Goal: Ask a question

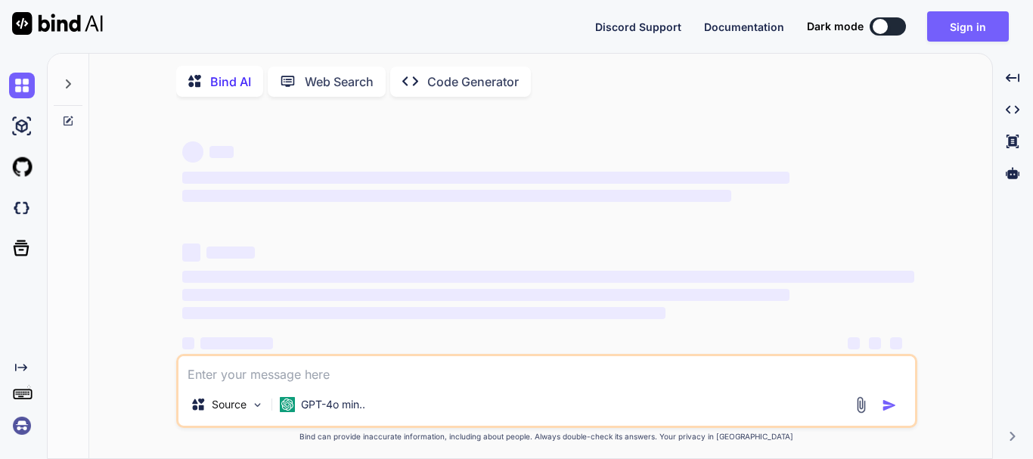
click at [973, 38] on button "Sign in" at bounding box center [968, 26] width 82 height 30
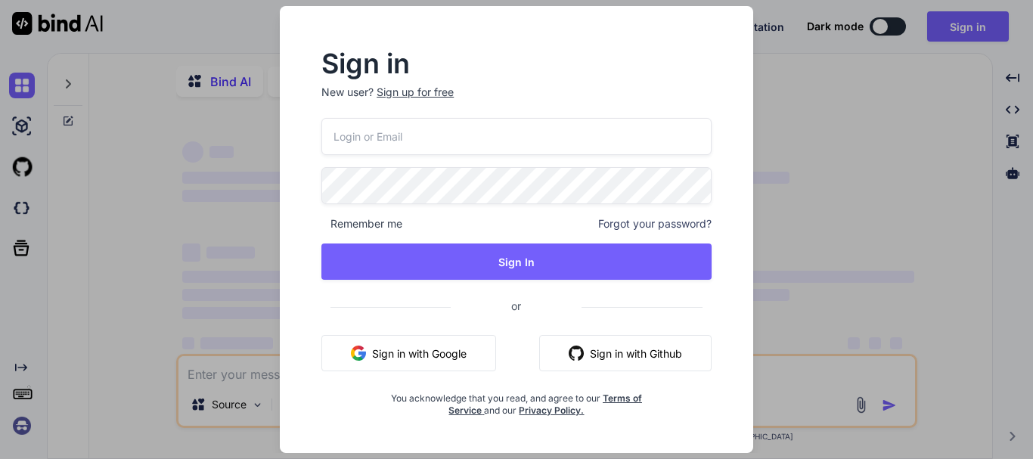
type textarea "x"
click at [401, 132] on input "email" at bounding box center [517, 136] width 390 height 37
paste input "[EMAIL_ADDRESS][DOMAIN_NAME]"
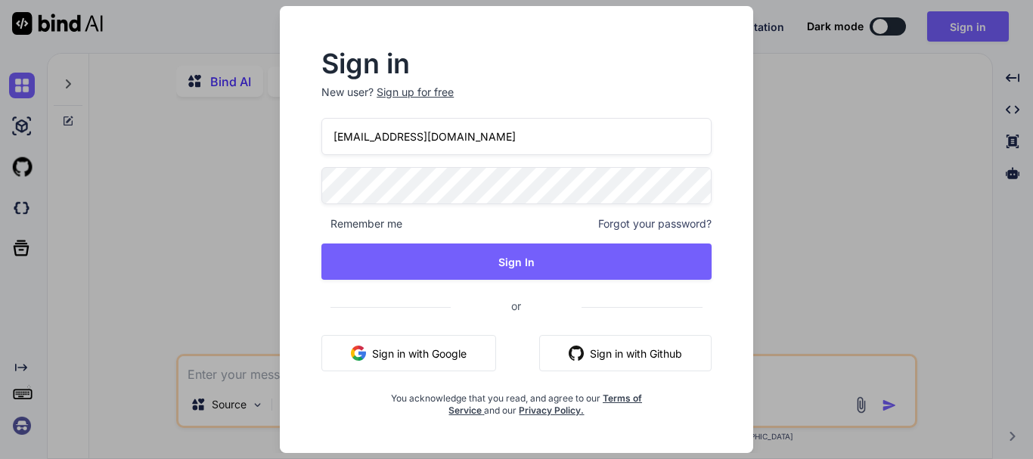
type input "[EMAIL_ADDRESS][DOMAIN_NAME]"
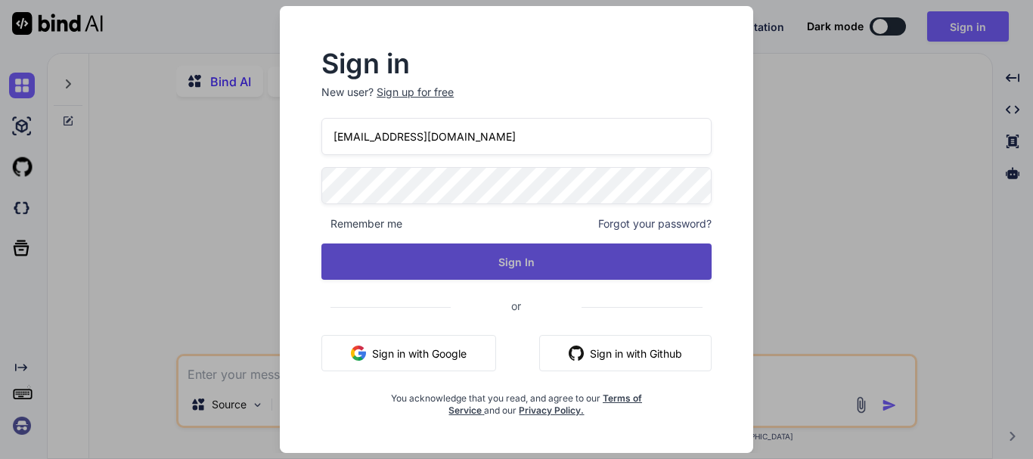
click at [465, 264] on button "Sign In" at bounding box center [517, 262] width 390 height 36
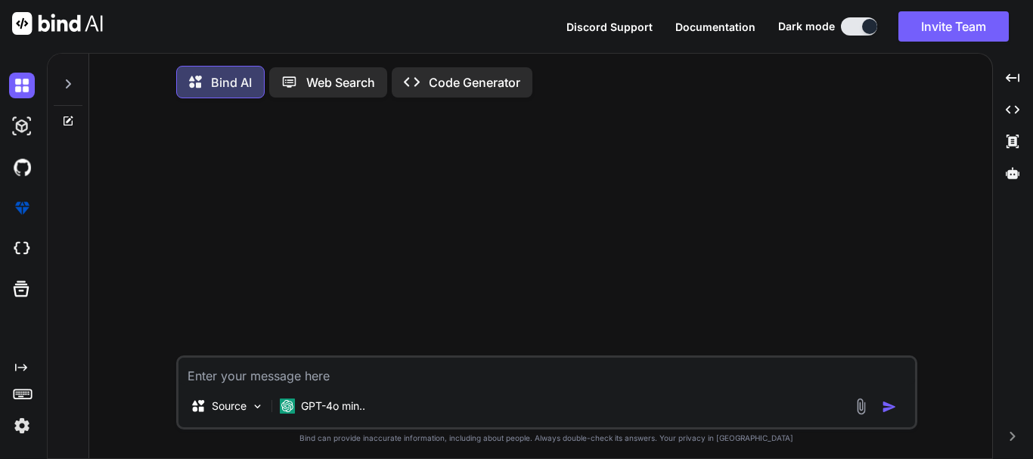
click at [856, 23] on button at bounding box center [859, 26] width 36 height 18
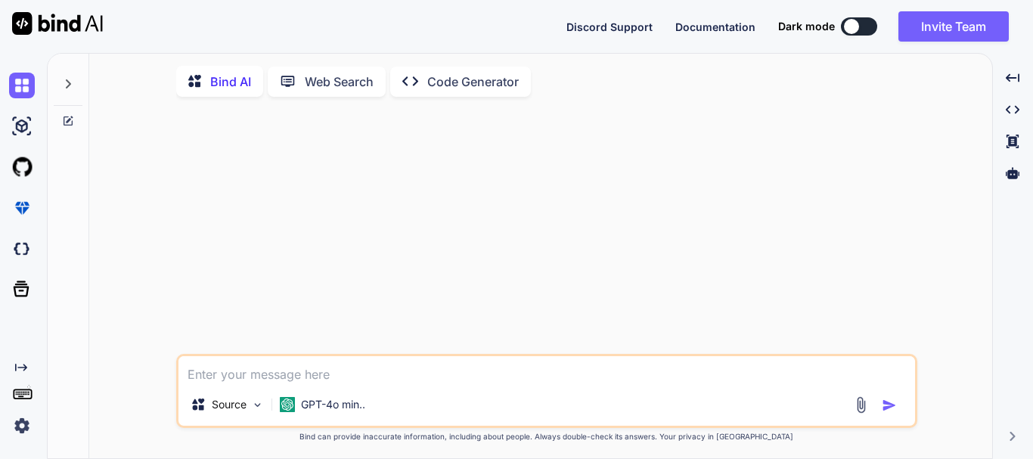
click at [865, 26] on button at bounding box center [859, 26] width 36 height 18
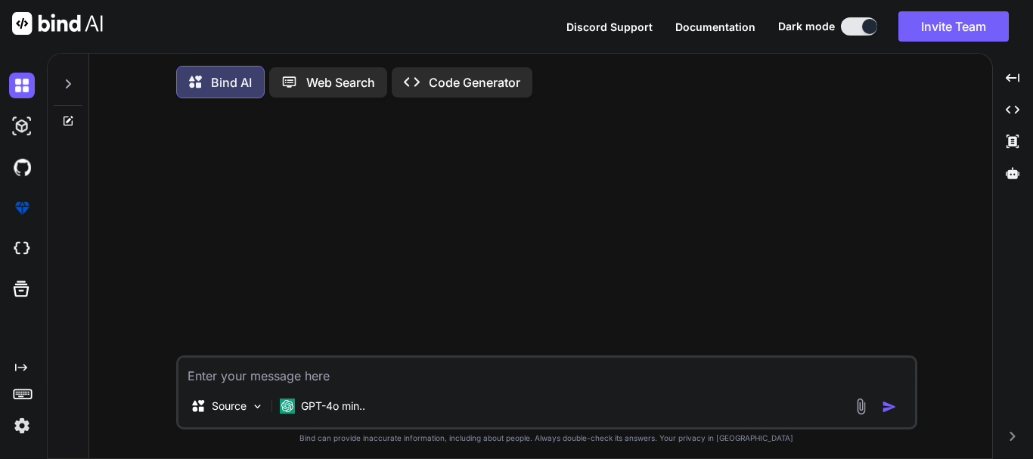
click at [865, 26] on div at bounding box center [869, 26] width 15 height 15
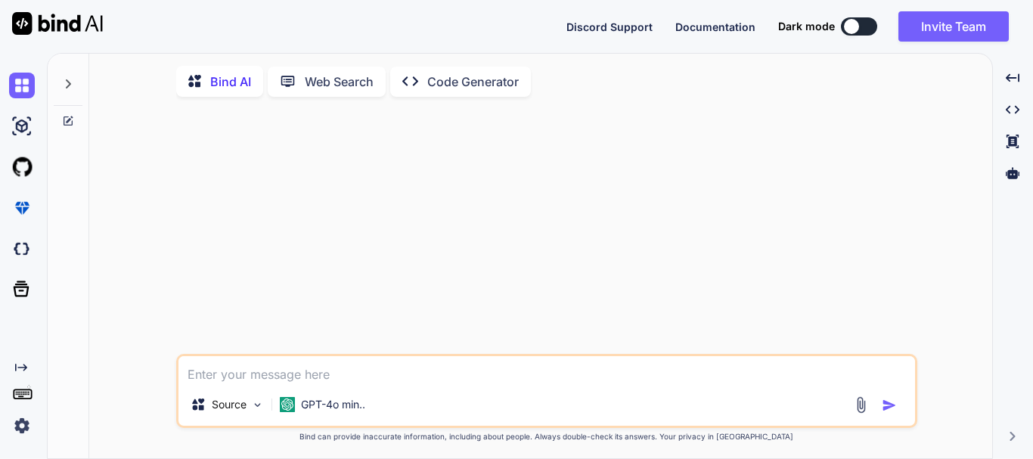
click at [865, 26] on button at bounding box center [859, 26] width 36 height 18
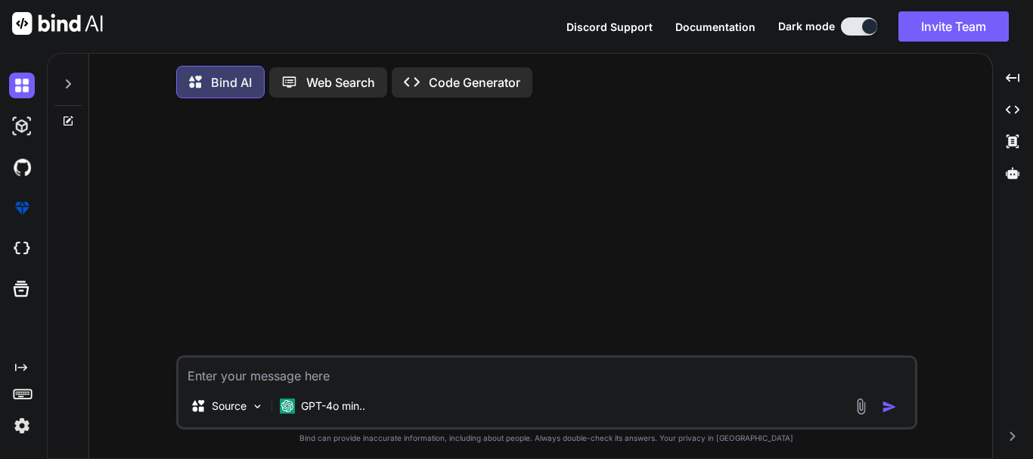
click at [387, 383] on textarea at bounding box center [547, 371] width 737 height 27
click at [362, 370] on textarea at bounding box center [547, 371] width 737 height 27
paste textarea "var options = { series: [44, 55, 41, 17], chart: { type: "donut", height: 350, …"
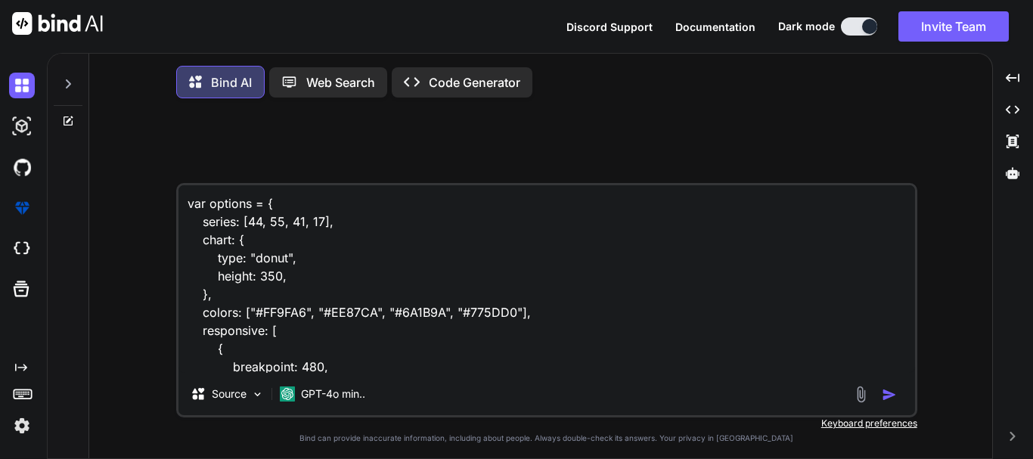
scroll to position [201, 0]
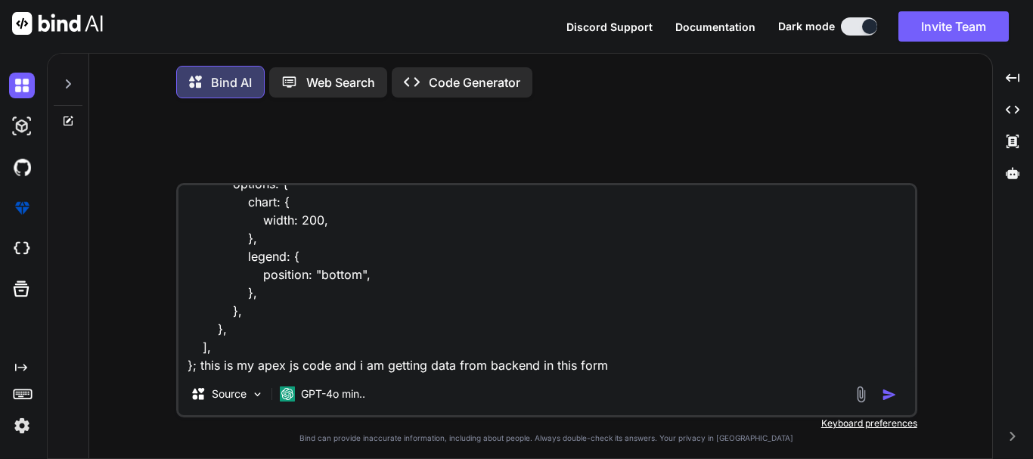
paste textarea "﻿ dashboard.js:41 (3) [{…}, {…}, {…}] 0 : count : 2 month : "Aug" trust : "Cove…"
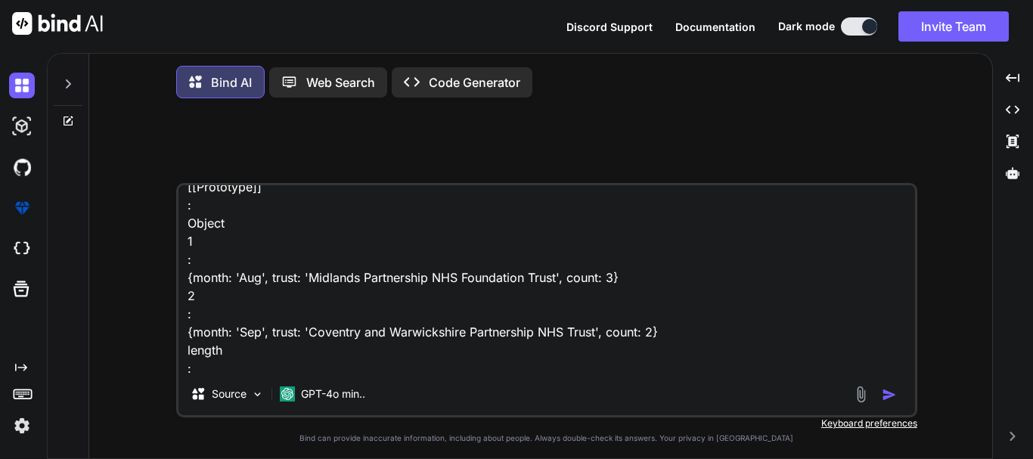
scroll to position [558, 0]
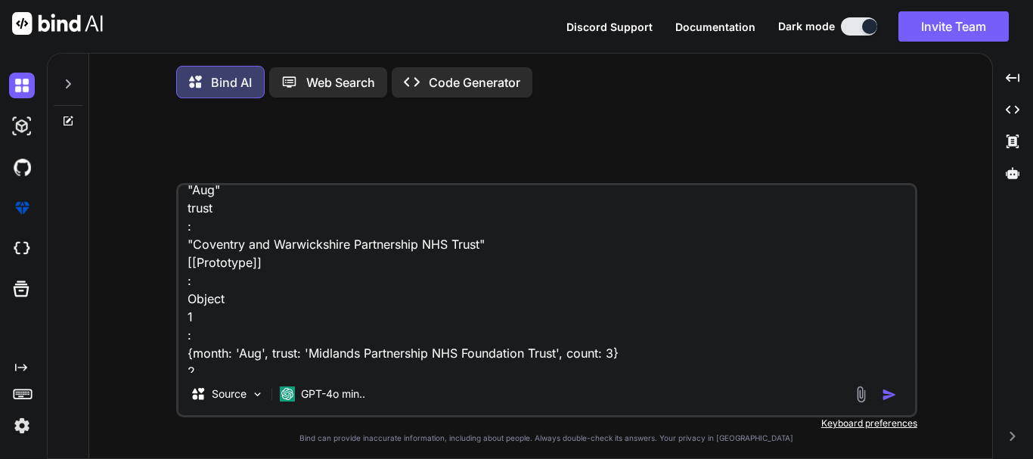
drag, startPoint x: 483, startPoint y: 248, endPoint x: 194, endPoint y: 249, distance: 289.0
click at [194, 249] on textarea "var options = { series: [44, 55, 41, 17], chart: { type: "donut", height: 350, …" at bounding box center [547, 279] width 737 height 188
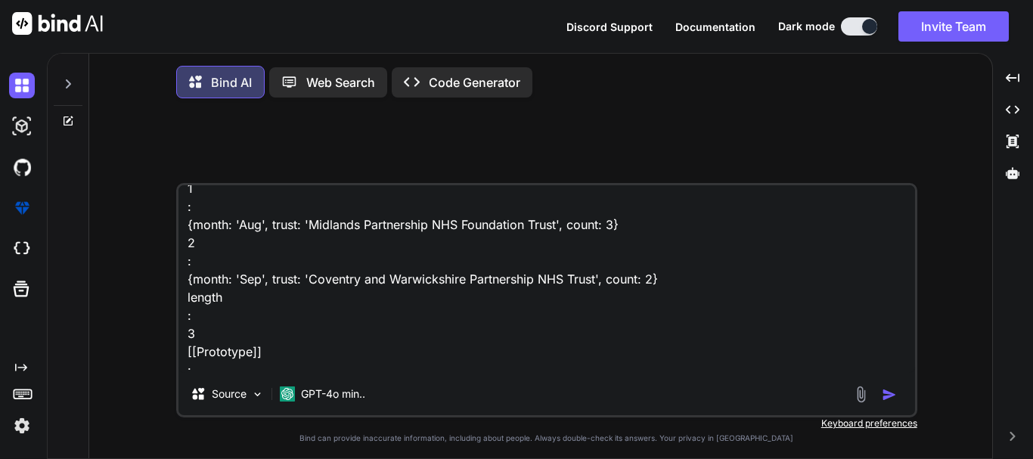
scroll to position [684, 0]
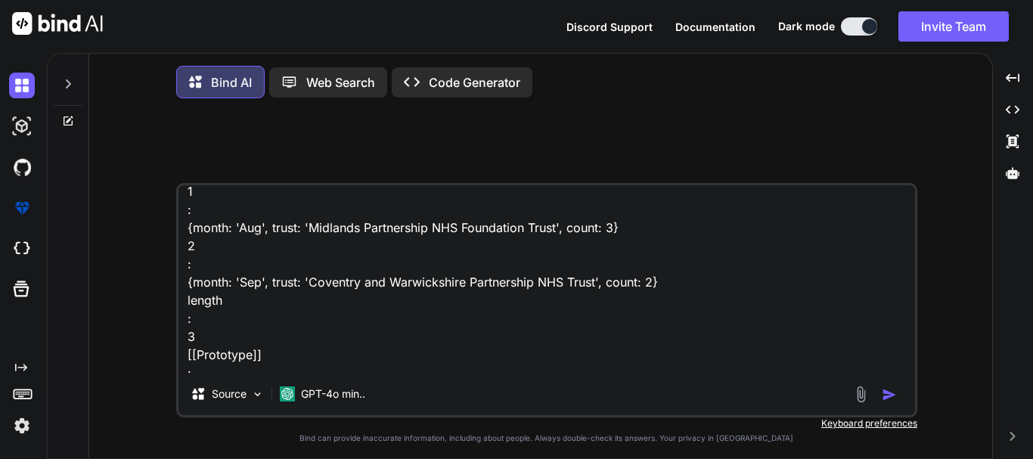
drag, startPoint x: 558, startPoint y: 357, endPoint x: 309, endPoint y: 239, distance: 274.8
click at [309, 239] on textarea "var options = { series: [44, 55, 41, 17], chart: { type: "donut", height: 350, …" at bounding box center [547, 279] width 737 height 188
drag, startPoint x: 597, startPoint y: 289, endPoint x: 308, endPoint y: 286, distance: 289.0
click at [308, 286] on textarea "var options = { series: [44, 55, 41, 17], chart: { type: "donut", height: 350, …" at bounding box center [547, 279] width 737 height 188
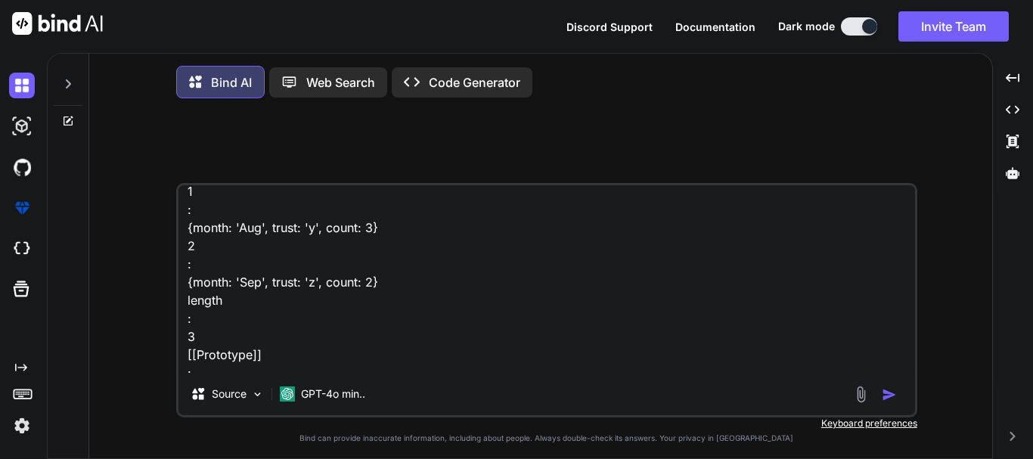
scroll to position [711, 0]
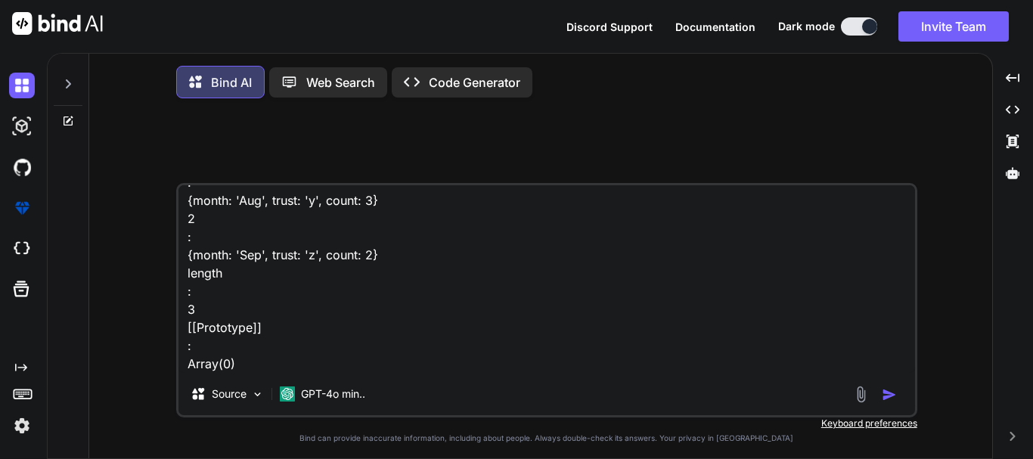
click at [348, 360] on textarea "var options = { series: [44, 55, 41, 17], chart: { type: "donut", height: 350, …" at bounding box center [547, 279] width 737 height 188
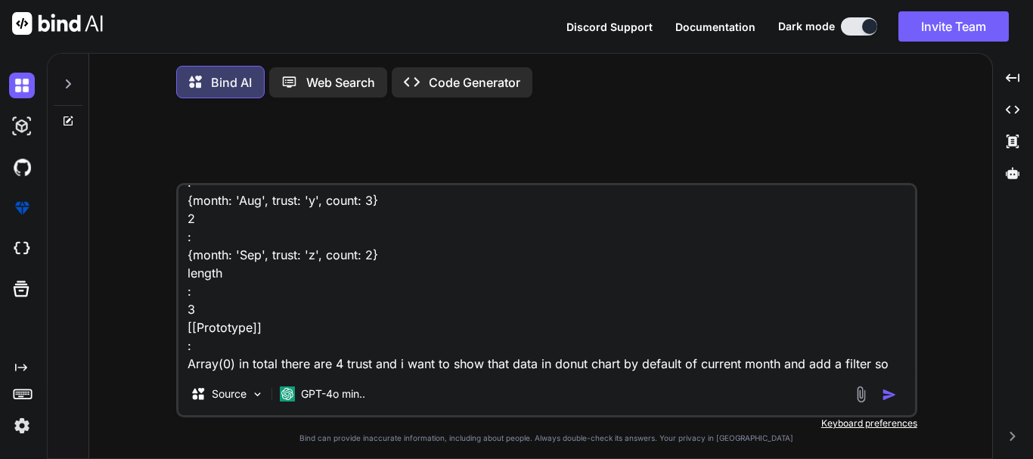
scroll to position [728, 0]
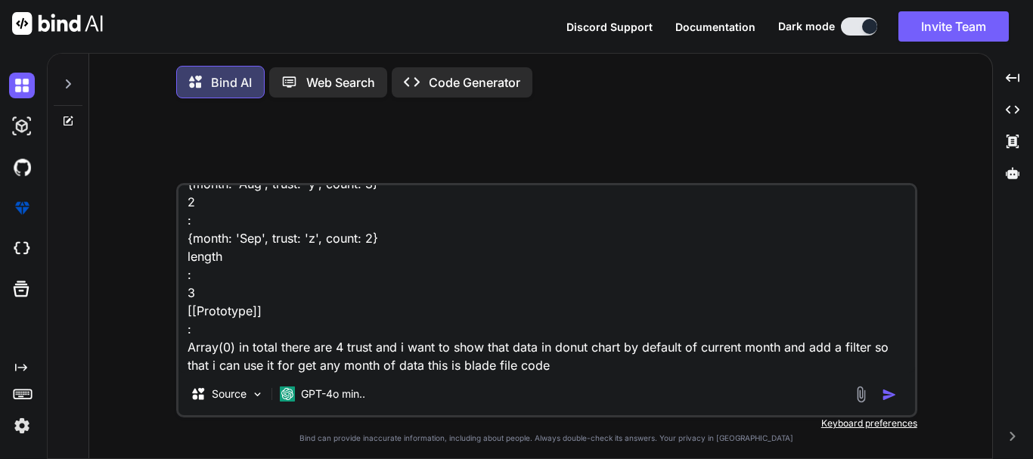
paste textarea "<div class="col-md-6 mb-3"> <div class="chart-bg"> <div class="row "> <div clas…"
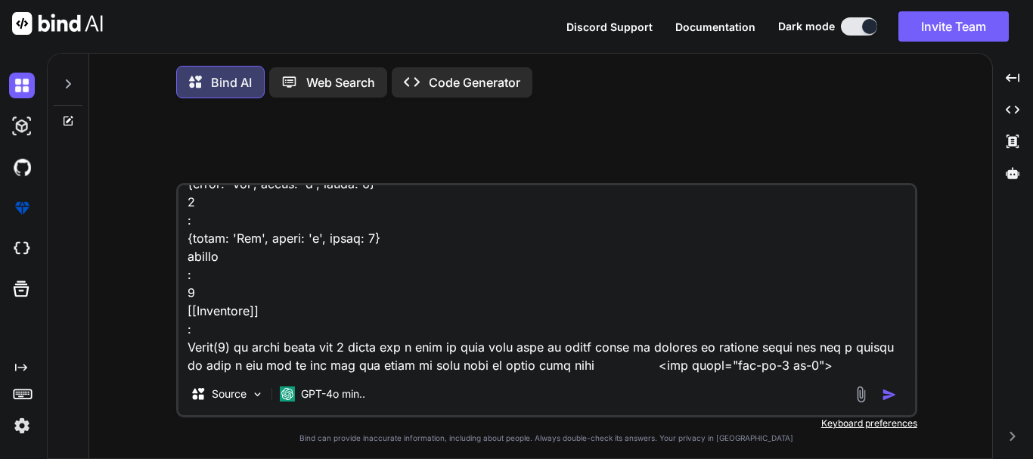
scroll to position [1036, 0]
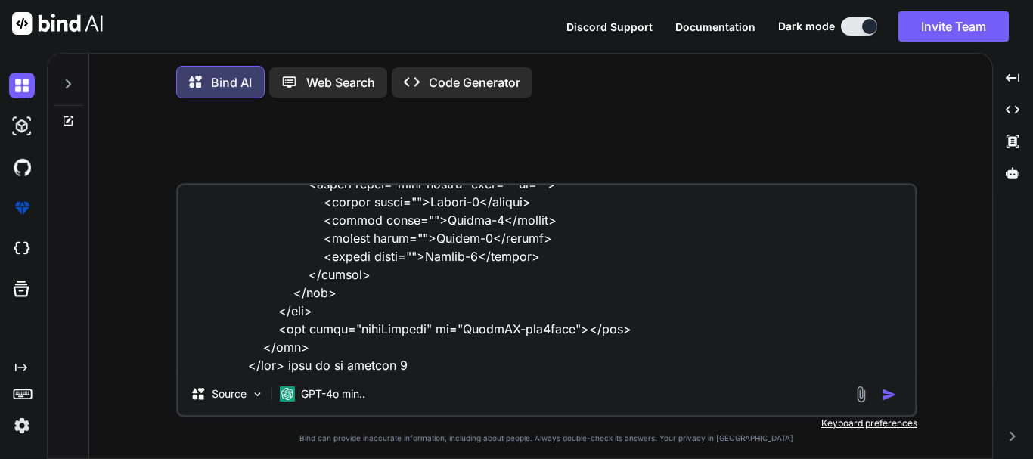
type textarea "lor ipsumdo = { sitame: [90, 45, 73, 95], conse: { adip: "elits", doeius: 356, …"
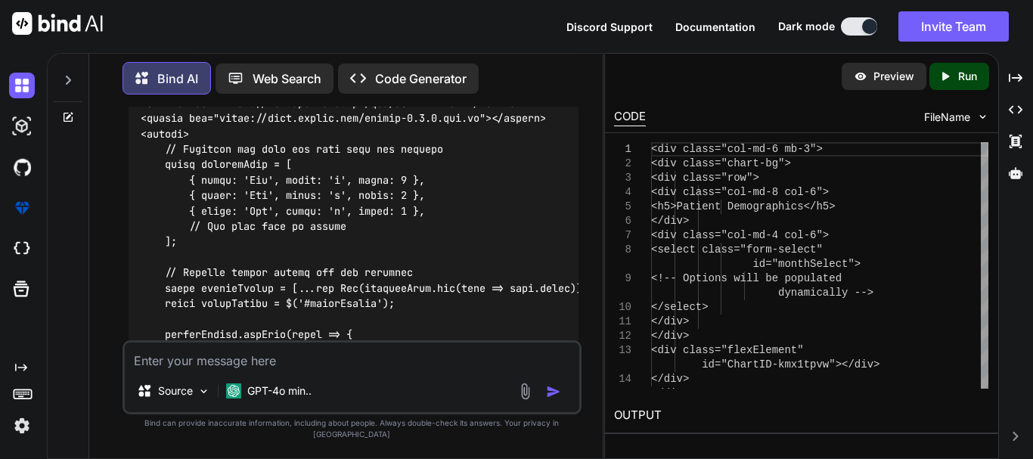
scroll to position [979, 0]
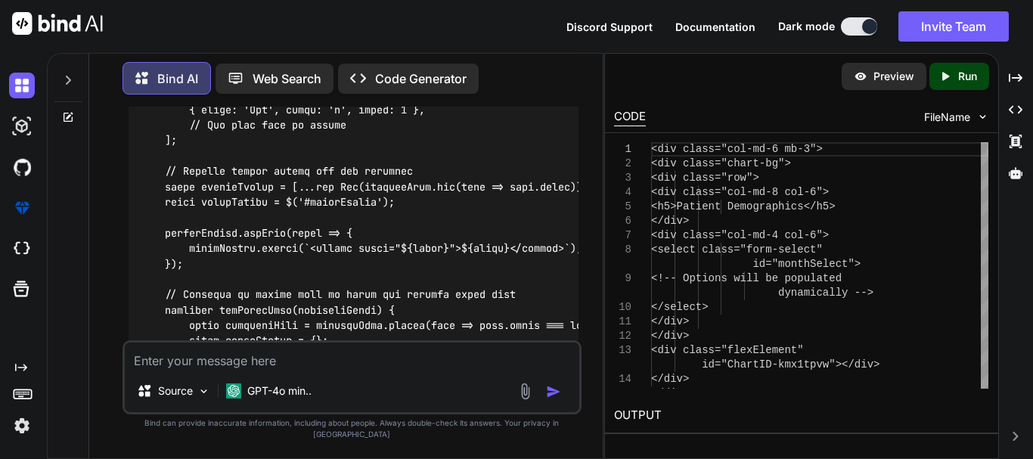
click at [248, 369] on textarea at bounding box center [352, 356] width 455 height 27
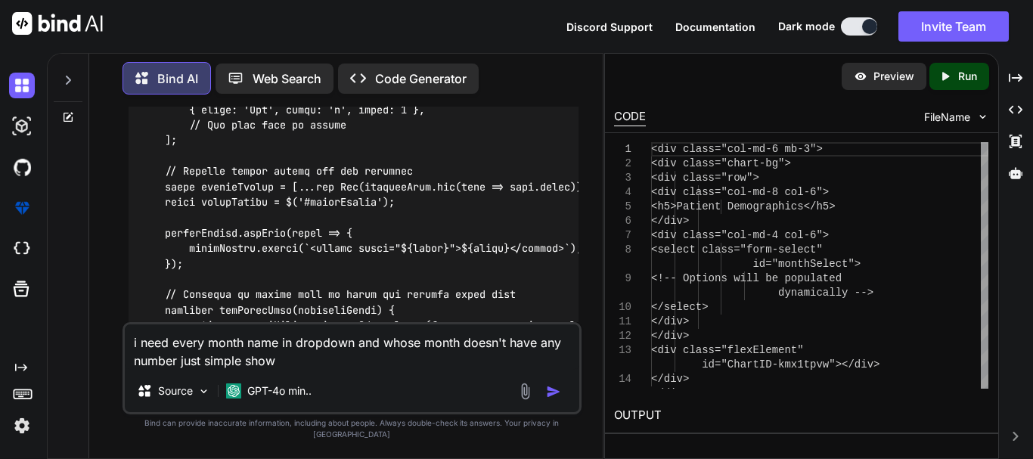
type textarea "i need every month name in dropdown and whose month doesn't have any number jus…"
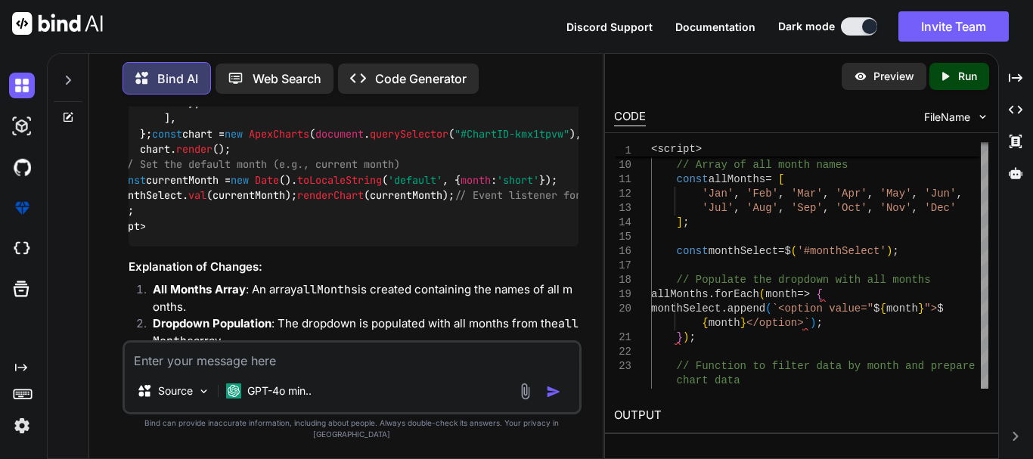
scroll to position [0, 136]
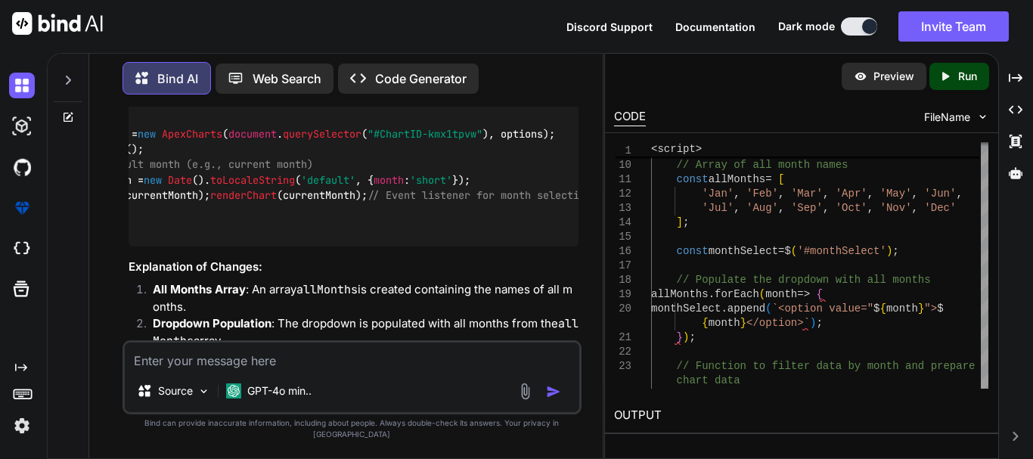
drag, startPoint x: 446, startPoint y: 263, endPoint x: 583, endPoint y: 268, distance: 136.3
click at [583, 268] on div "You Bind AI To display the data from your backend in a donut chart using ApexCh…" at bounding box center [352, 283] width 502 height 352
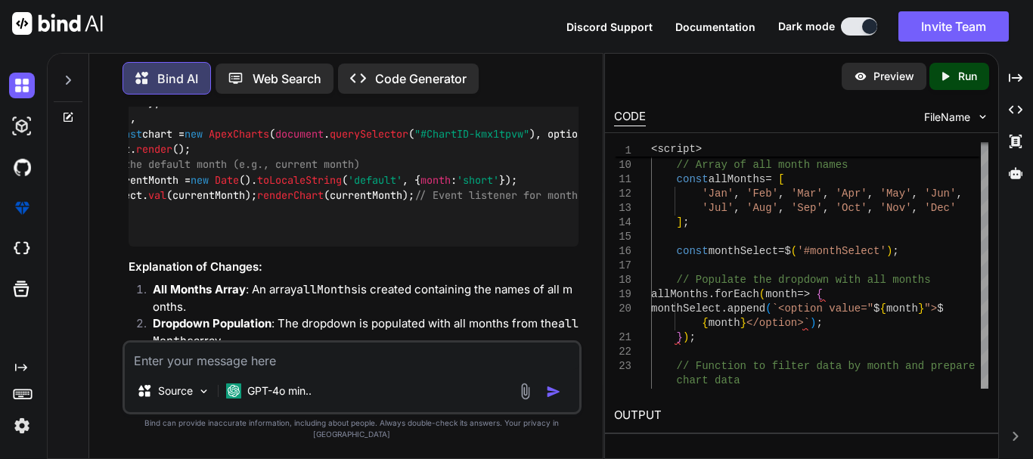
scroll to position [0, 0]
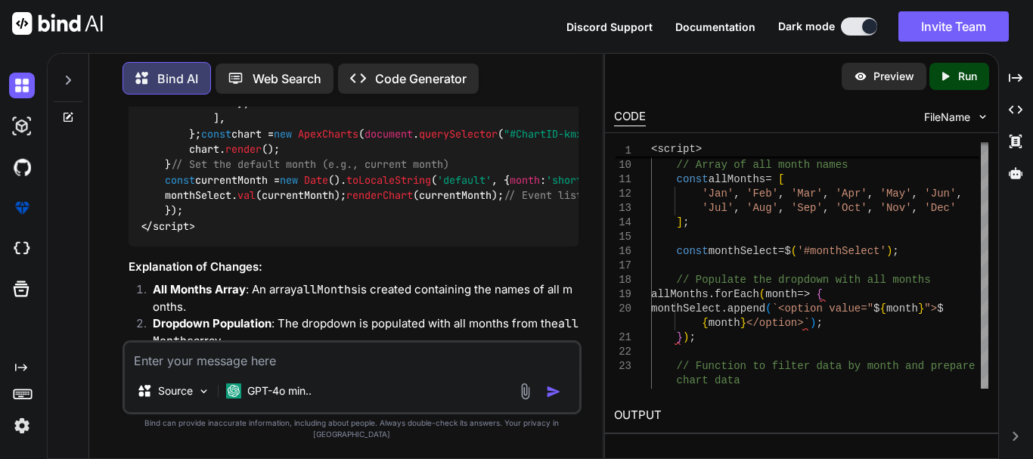
drag, startPoint x: 476, startPoint y: 248, endPoint x: 139, endPoint y: 257, distance: 336.8
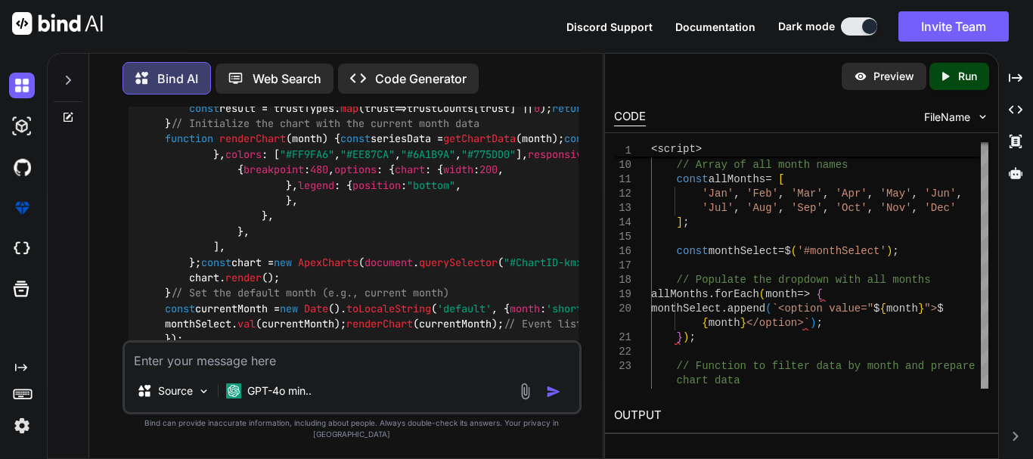
scroll to position [2682, 0]
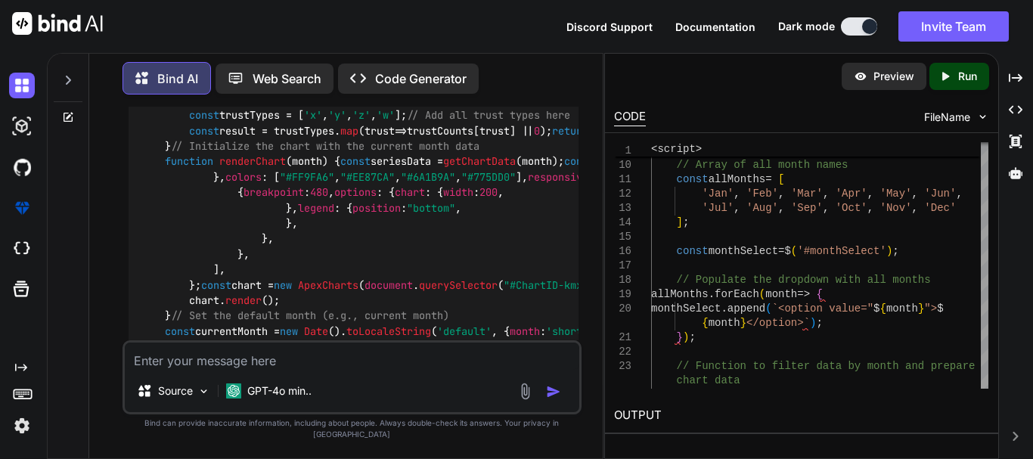
drag, startPoint x: 531, startPoint y: 263, endPoint x: 127, endPoint y: 263, distance: 404.0
click at [127, 263] on div "You Bind AI To display the data from your backend in a donut chart using ApexCh…" at bounding box center [354, 224] width 456 height 234
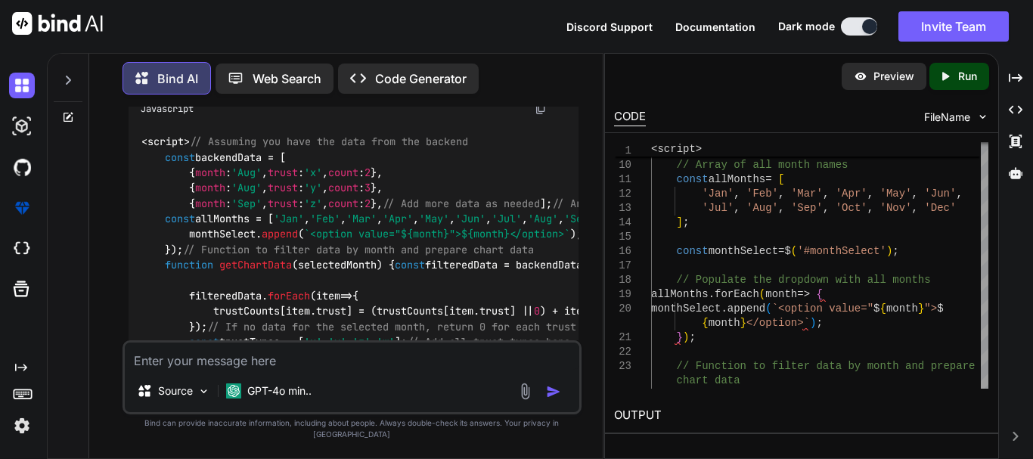
scroll to position [2379, 0]
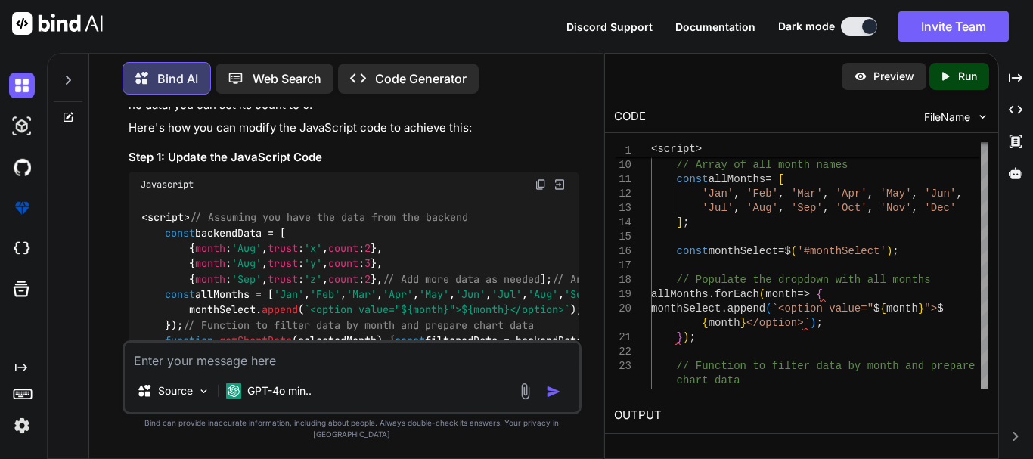
click at [539, 191] on img at bounding box center [541, 185] width 12 height 12
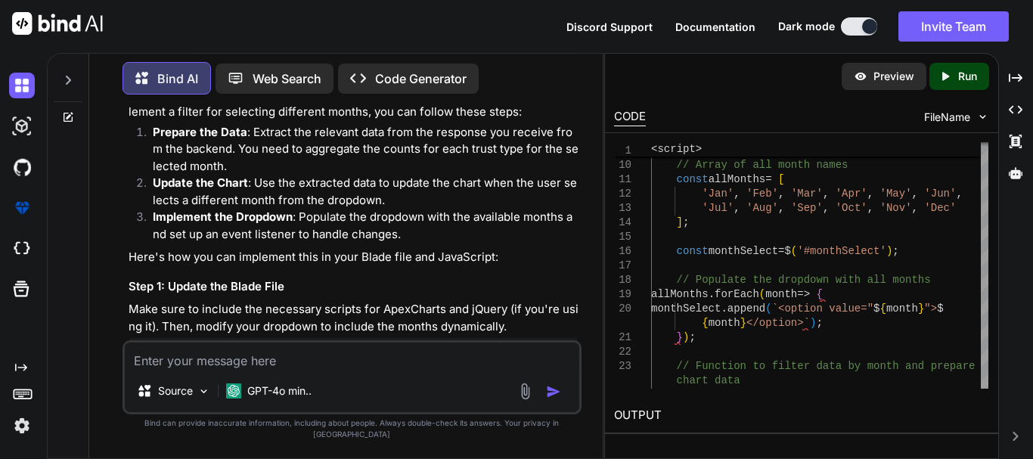
scroll to position [584, 0]
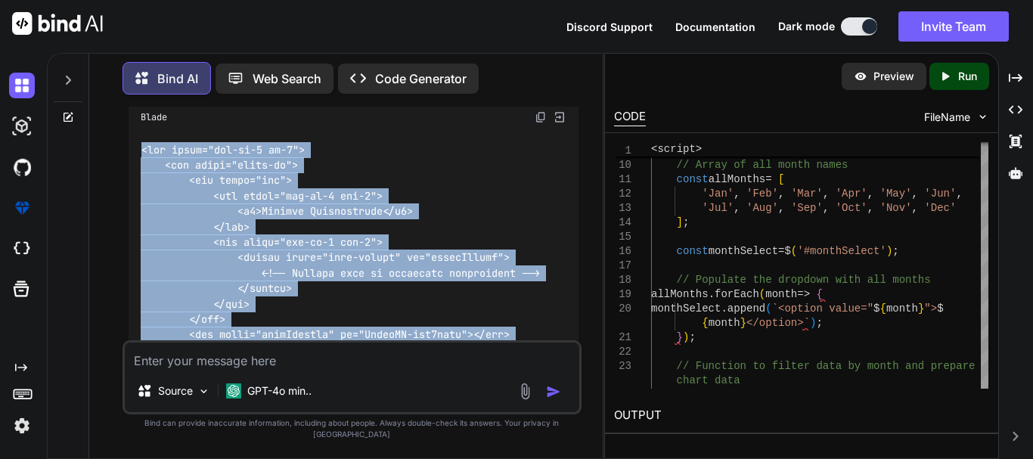
drag, startPoint x: 180, startPoint y: 321, endPoint x: 132, endPoint y: 153, distance: 174.8
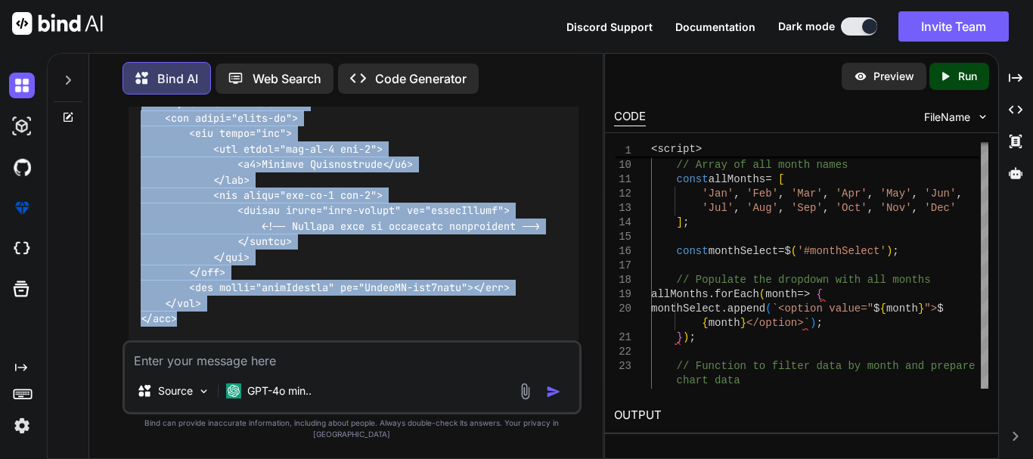
scroll to position [660, 0]
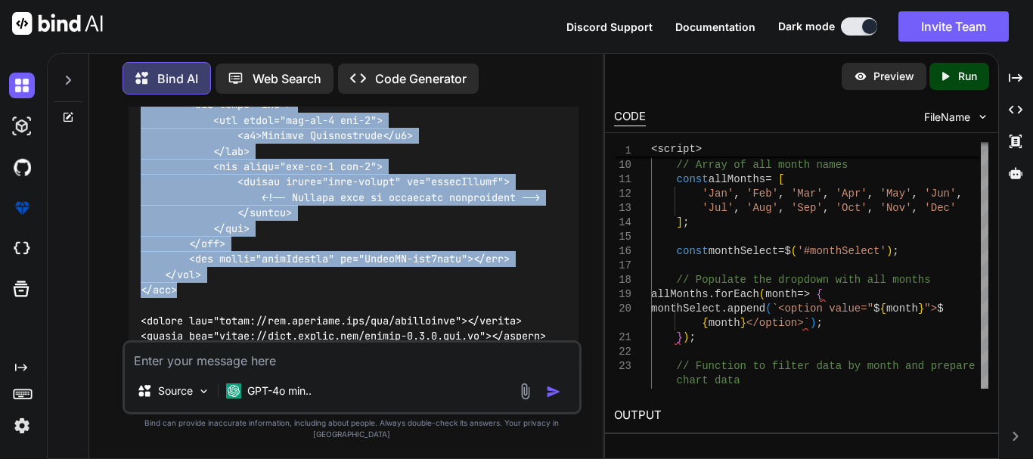
copy code "<div class="col-md-6 mb-3"> <div class="chart-bg"> <div class="row"> <div class…"
